Goal: Check status: Check status

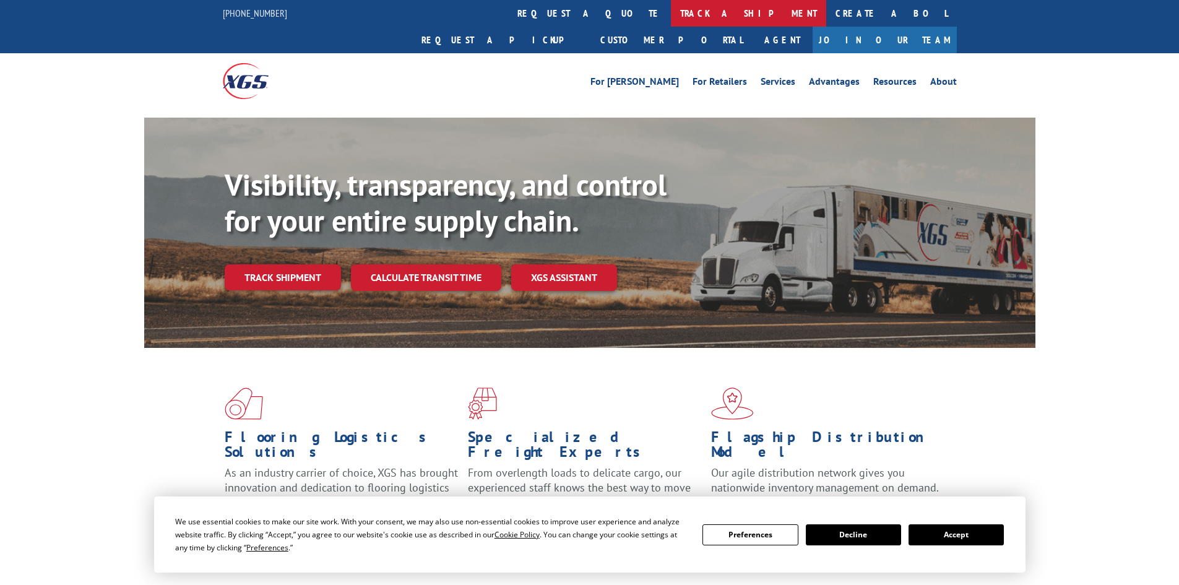
click at [671, 17] on link "track a shipment" at bounding box center [748, 13] width 155 height 27
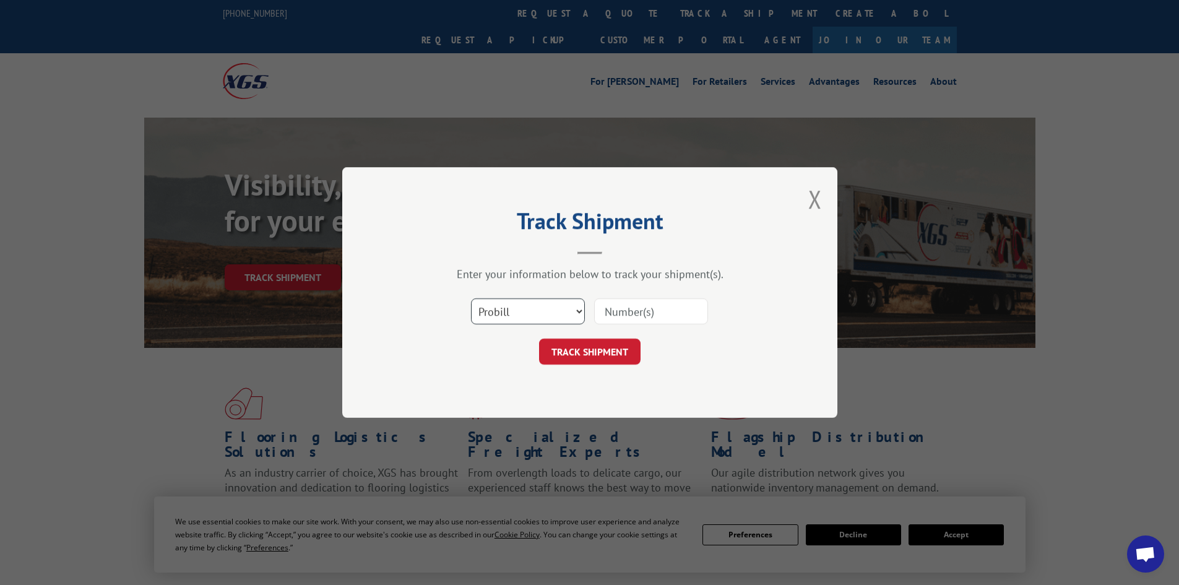
click at [511, 312] on select "Select category... Probill BOL PO" at bounding box center [528, 311] width 114 height 26
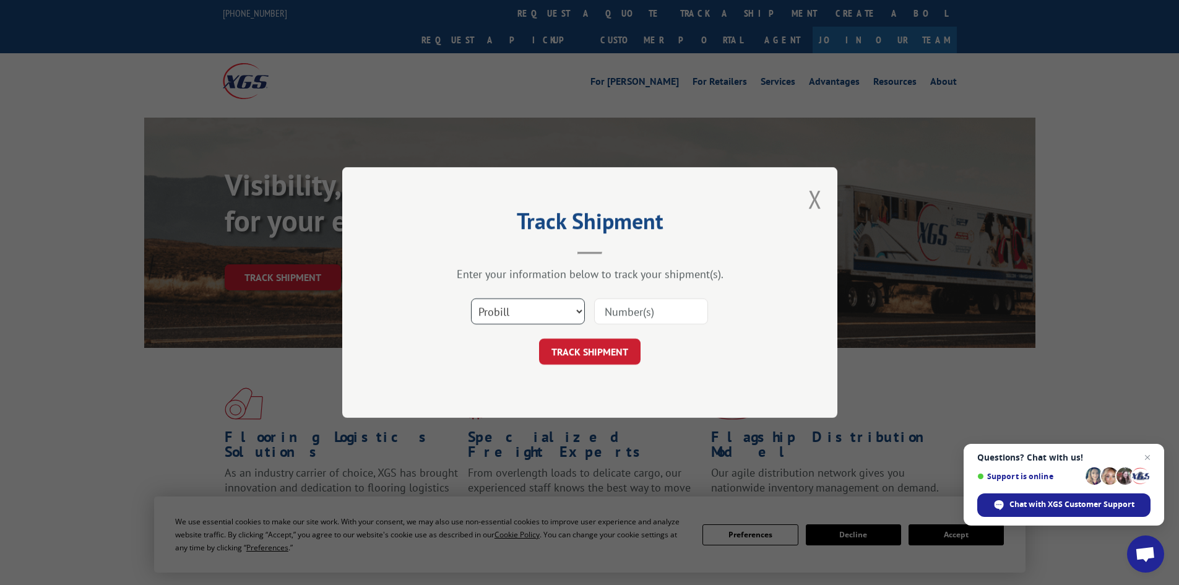
select select "bol"
click at [471, 298] on select "Select category... Probill BOL PO" at bounding box center [528, 311] width 114 height 26
click at [630, 313] on input at bounding box center [651, 311] width 114 height 26
paste input "7043312"
type input "7043312"
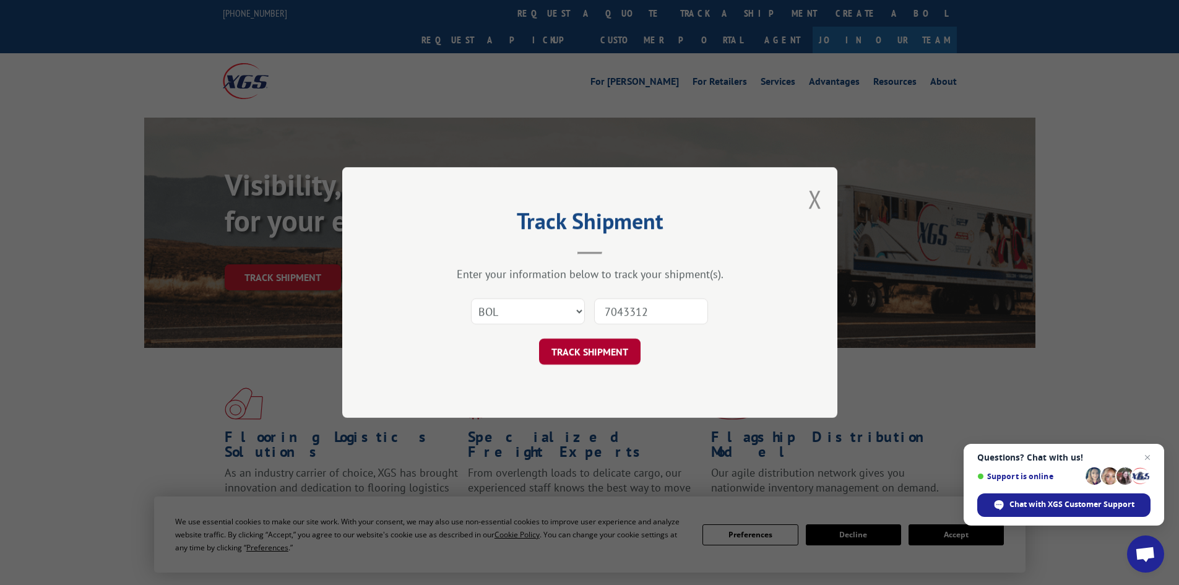
click at [591, 351] on button "TRACK SHIPMENT" at bounding box center [590, 352] width 102 height 26
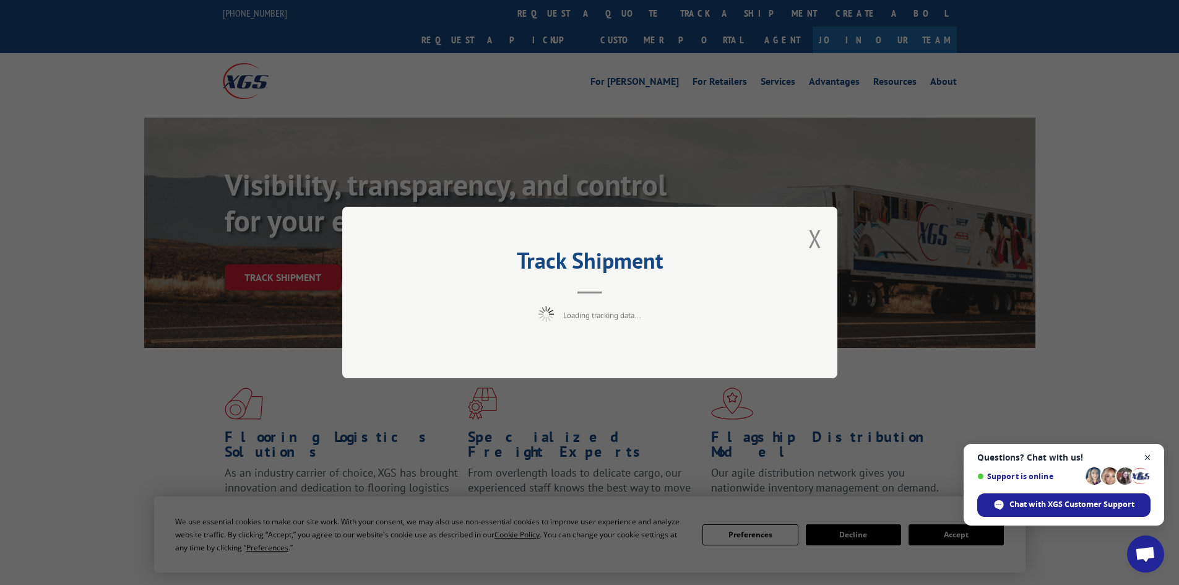
click at [1148, 453] on span "Close chat" at bounding box center [1147, 457] width 15 height 15
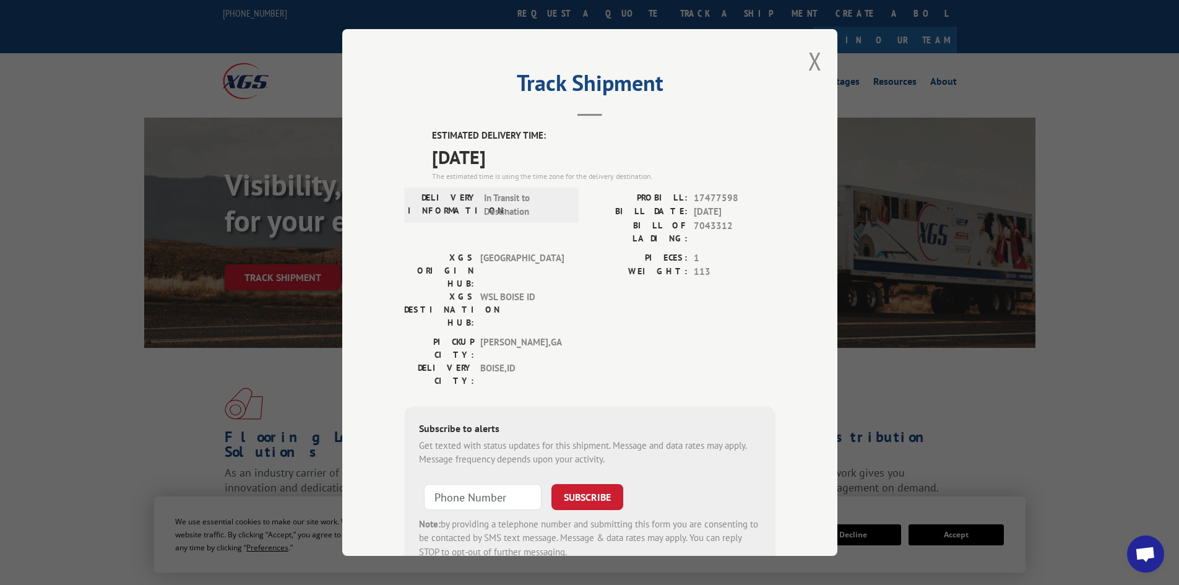
drag, startPoint x: 420, startPoint y: 135, endPoint x: 552, endPoint y: 155, distance: 133.4
click at [552, 155] on div "ESTIMATED DELIVERY TIME: [DATE] The estimated time is using the time zone for t…" at bounding box center [589, 351] width 371 height 445
copy div "ESTIMATED DELIVERY TIME: [DATE]"
